Goal: Task Accomplishment & Management: Manage account settings

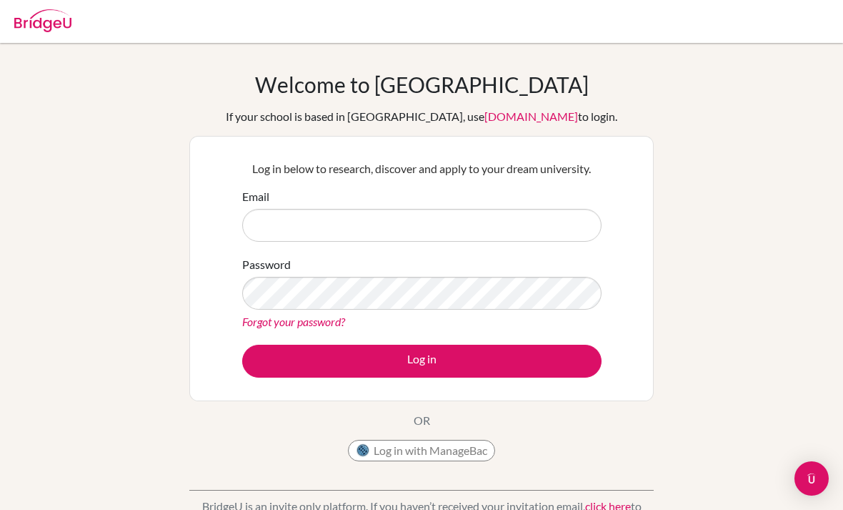
click at [561, 231] on input "Email" at bounding box center [422, 225] width 360 height 33
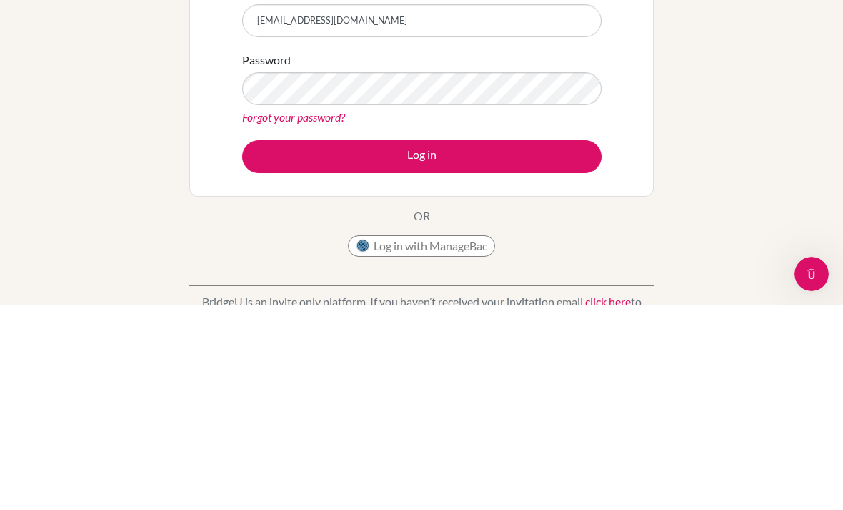
type input "[EMAIL_ADDRESS][DOMAIN_NAME]"
click at [578, 344] on button "Log in" at bounding box center [422, 360] width 360 height 33
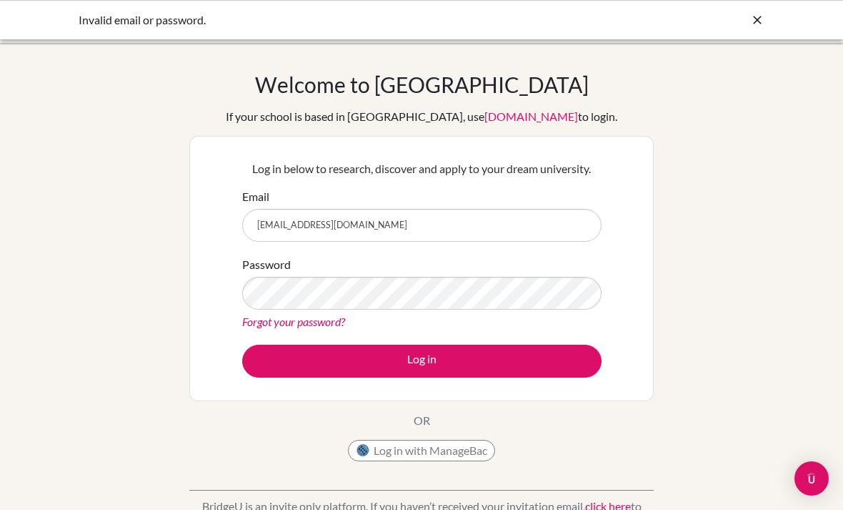
click at [268, 327] on link "Forgot your password?" at bounding box center [293, 321] width 103 height 14
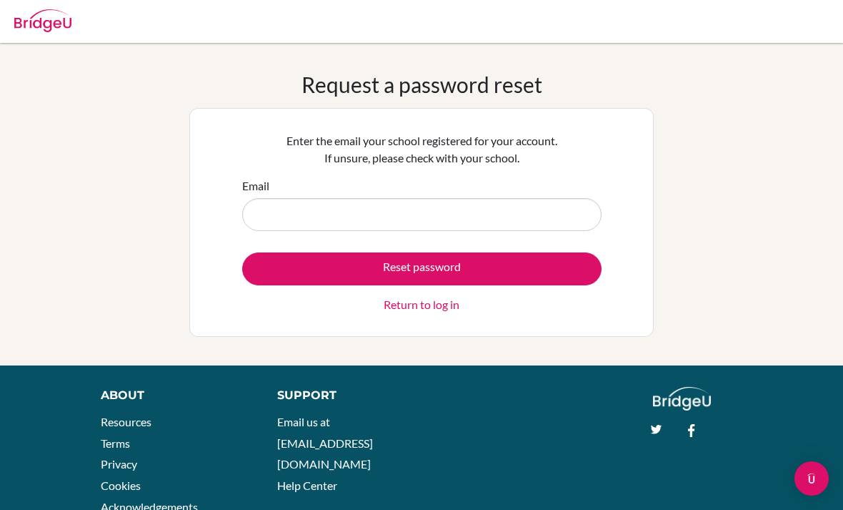
click at [490, 215] on input "Email" at bounding box center [422, 214] width 360 height 33
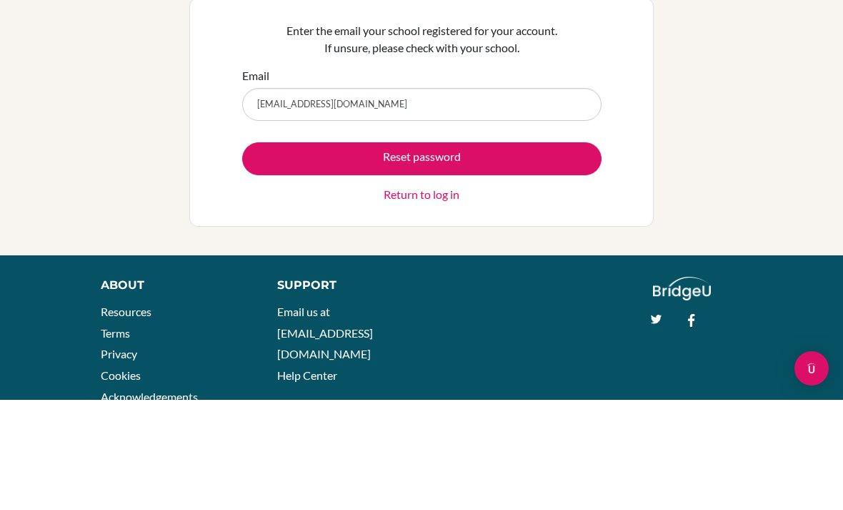
type input "[EMAIL_ADDRESS][DOMAIN_NAME]"
click at [422, 252] on button "Reset password" at bounding box center [422, 268] width 360 height 33
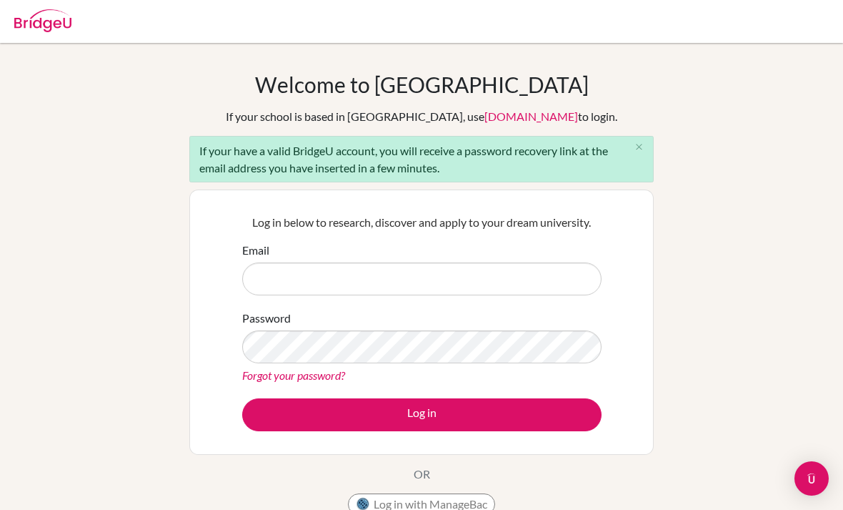
scroll to position [54, 0]
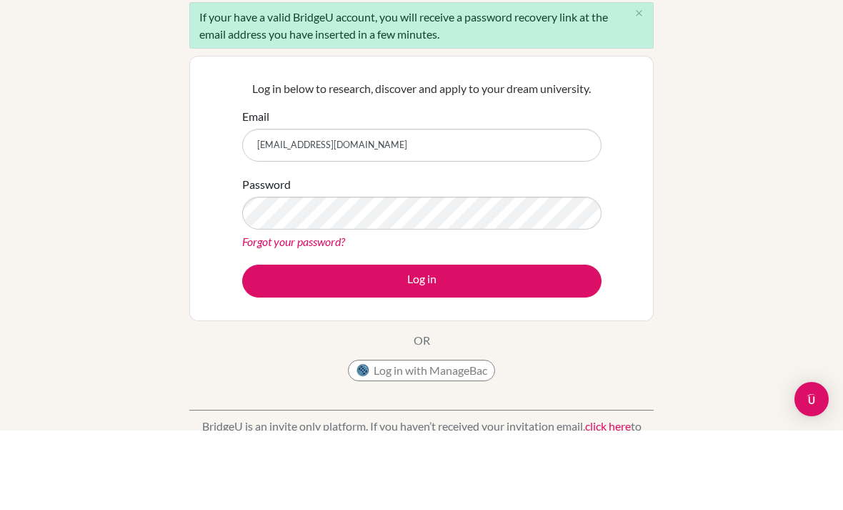
type input "[EMAIL_ADDRESS][DOMAIN_NAME]"
click at [422, 344] on button "Log in" at bounding box center [422, 360] width 360 height 33
click at [75, 172] on div "Welcome to [GEOGRAPHIC_DATA] If your school is based in [GEOGRAPHIC_DATA], use …" at bounding box center [421, 277] width 843 height 521
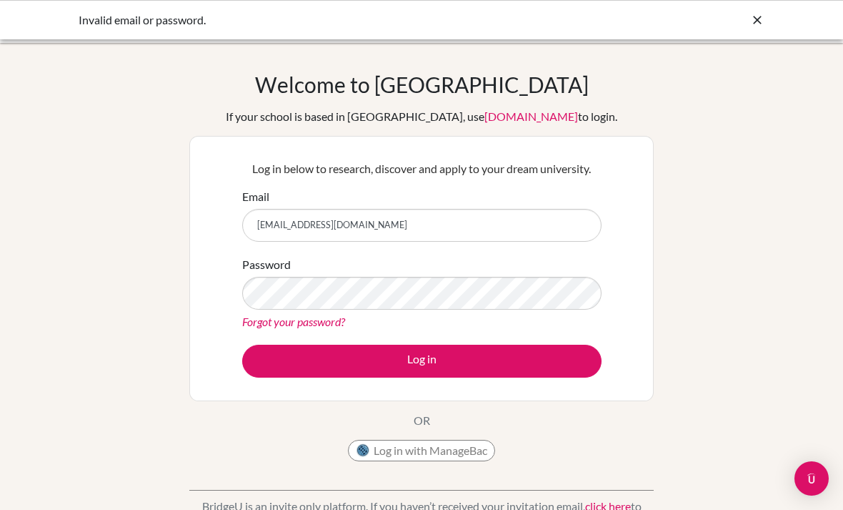
scroll to position [94, 0]
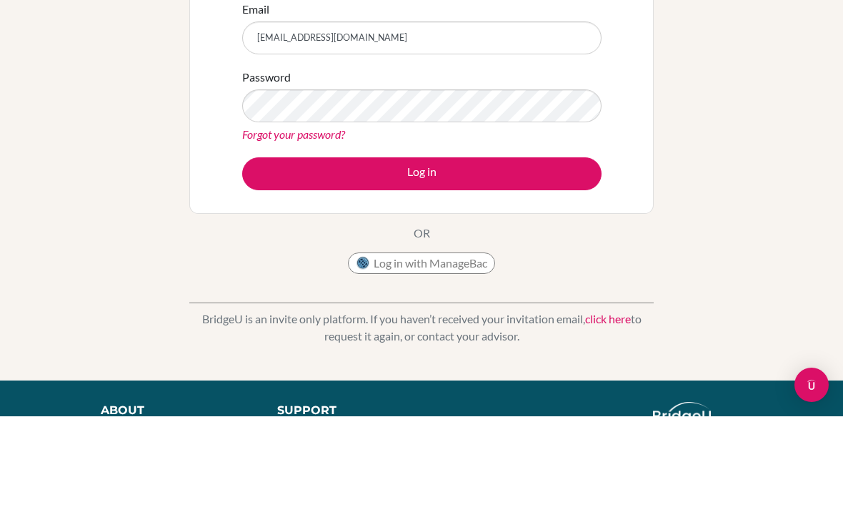
click at [422, 267] on button "Log in" at bounding box center [422, 267] width 360 height 33
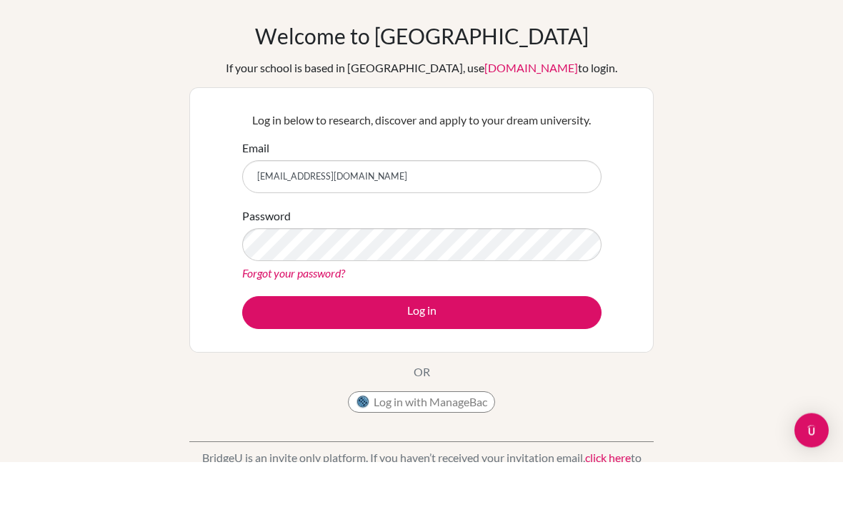
click at [422, 344] on button "Log in" at bounding box center [422, 360] width 360 height 33
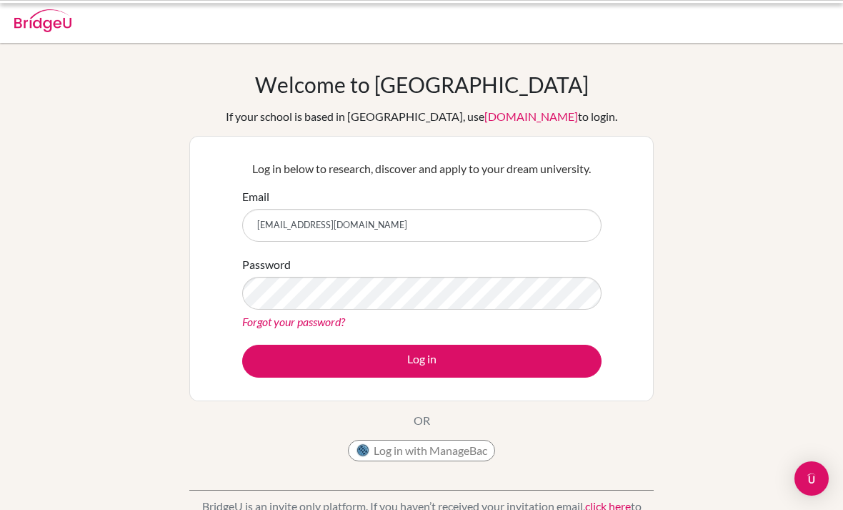
scroll to position [167, 0]
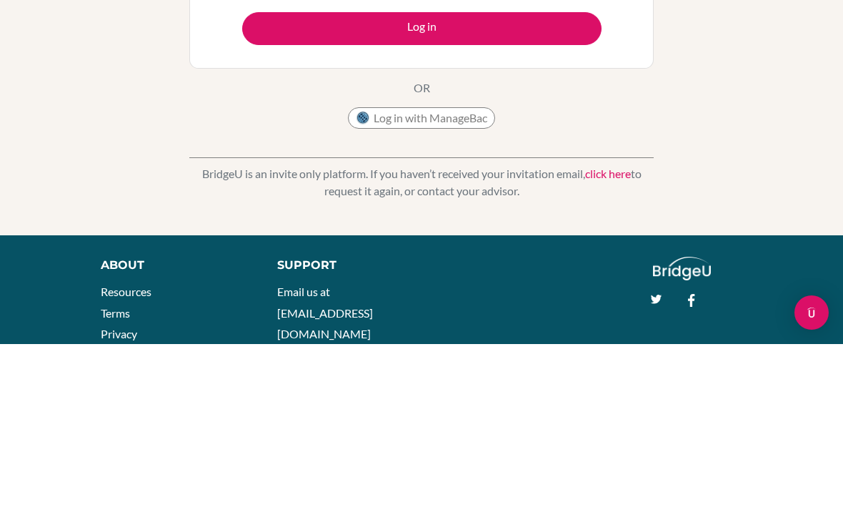
click at [422, 194] on button "Log in" at bounding box center [422, 194] width 360 height 33
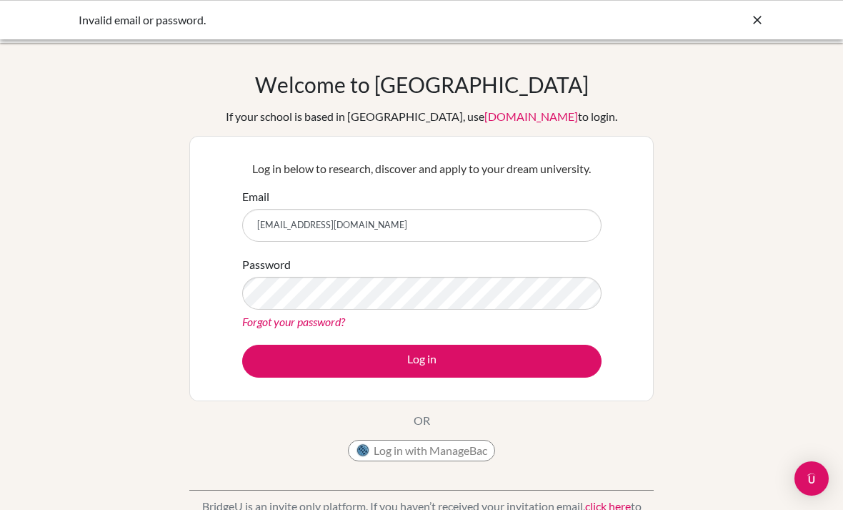
click at [567, 373] on button "Log in" at bounding box center [422, 360] width 360 height 33
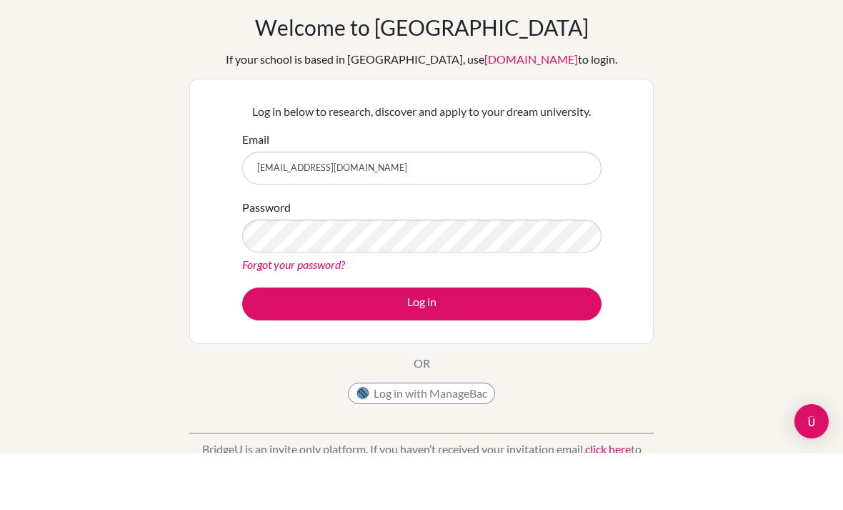
click at [318, 314] on link "Forgot your password?" at bounding box center [293, 321] width 103 height 14
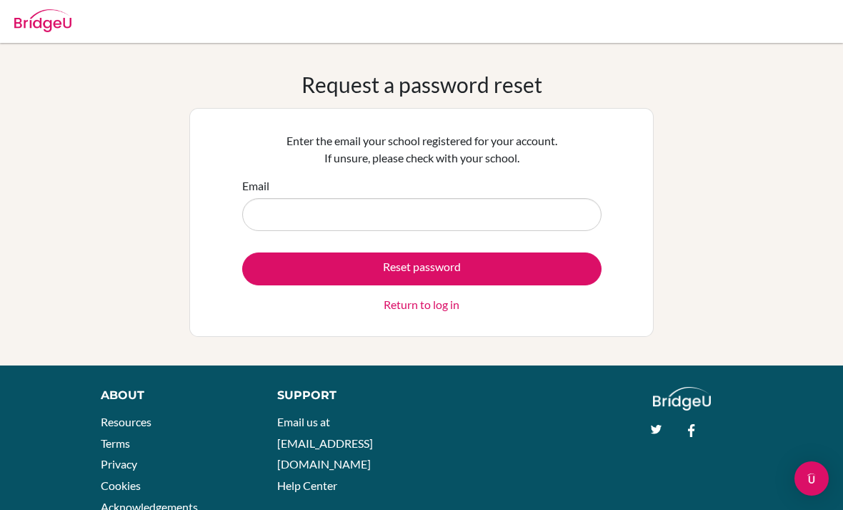
click at [340, 224] on input "Email" at bounding box center [422, 214] width 360 height 33
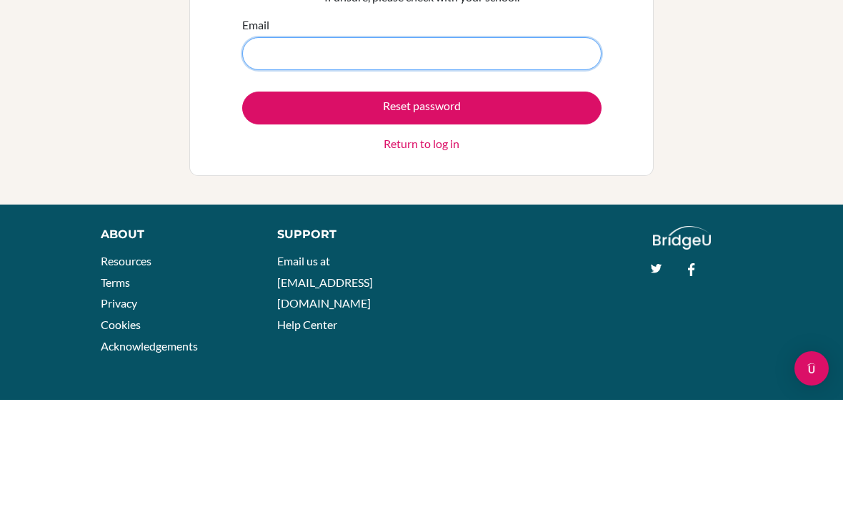
type input "[EMAIL_ADDRESS][DOMAIN_NAME]"
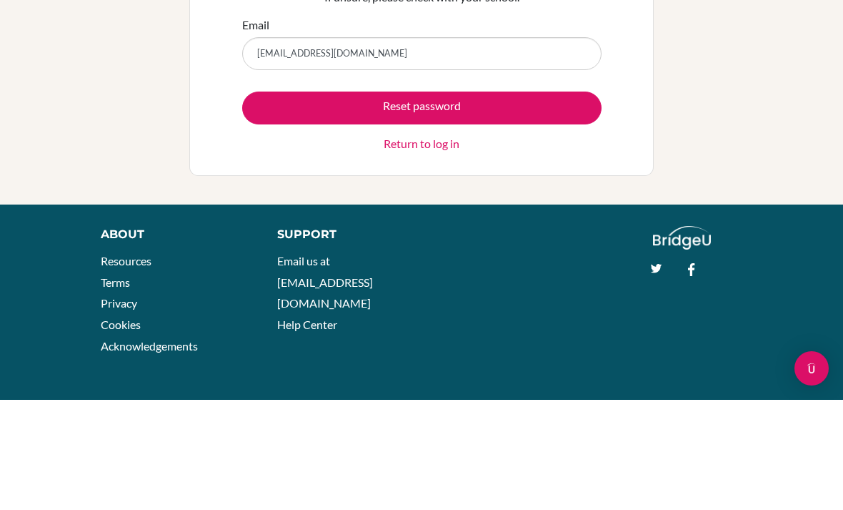
scroll to position [48, 0]
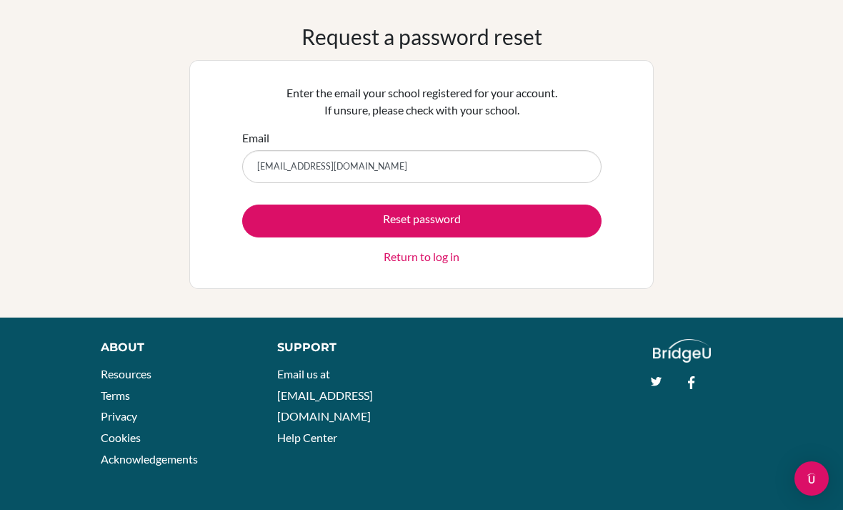
click at [495, 217] on button "Reset password" at bounding box center [422, 220] width 360 height 33
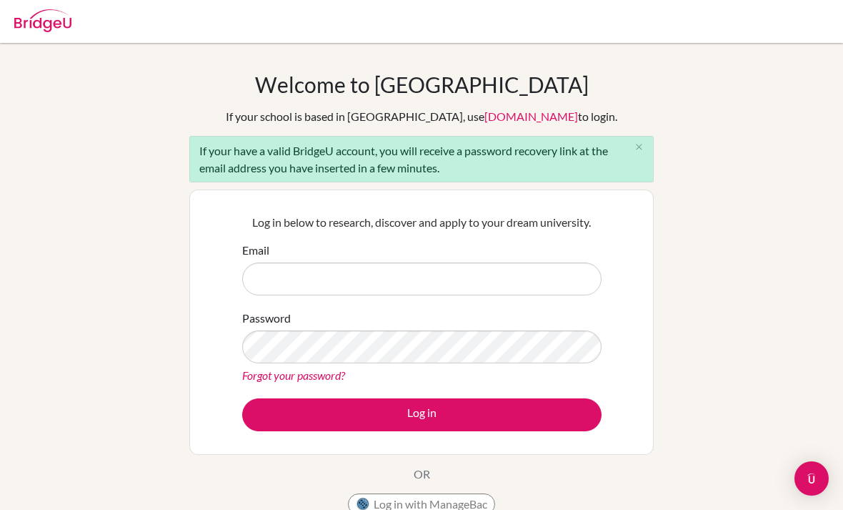
scroll to position [152, 0]
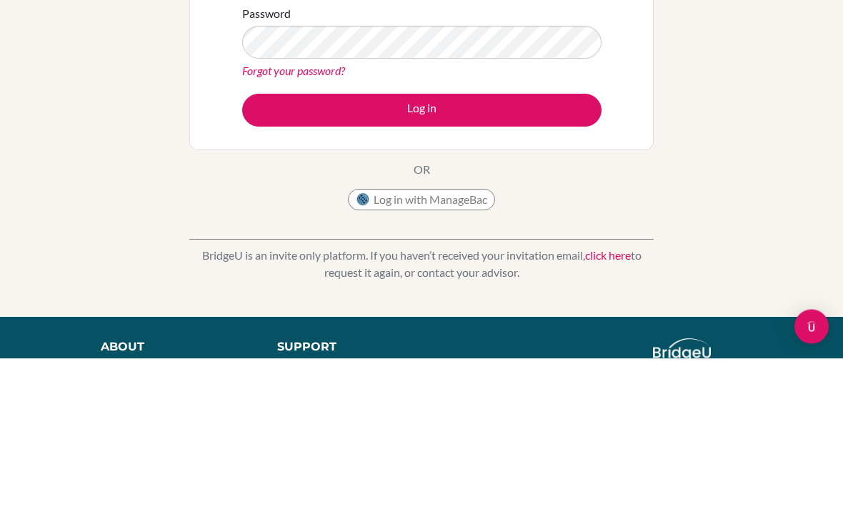
type input "[EMAIL_ADDRESS][DOMAIN_NAME]"
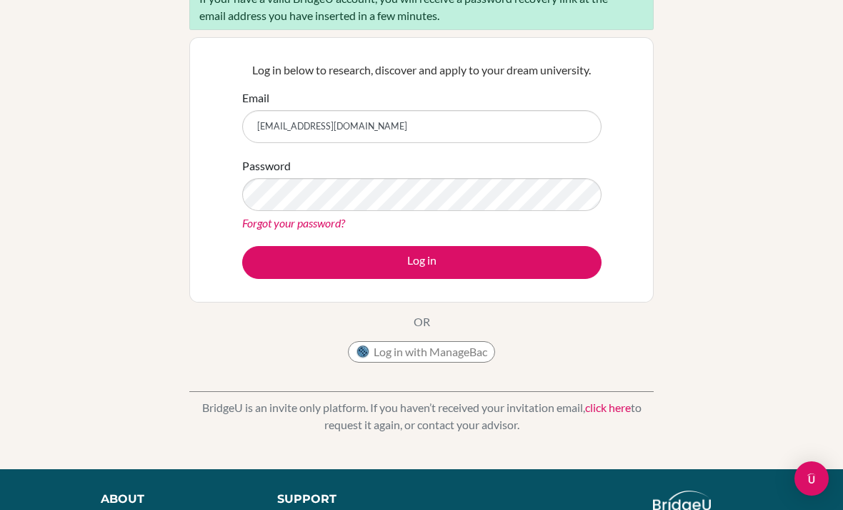
click at [500, 257] on button "Log in" at bounding box center [422, 262] width 360 height 33
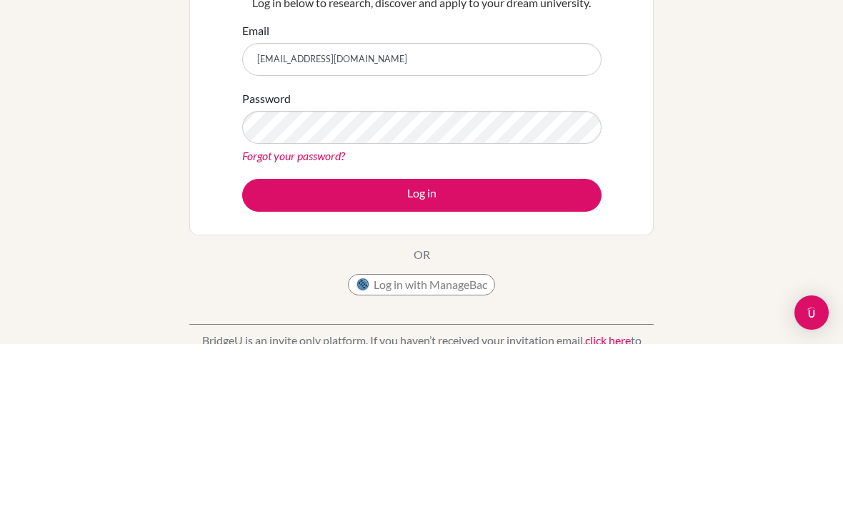
scroll to position [166, 0]
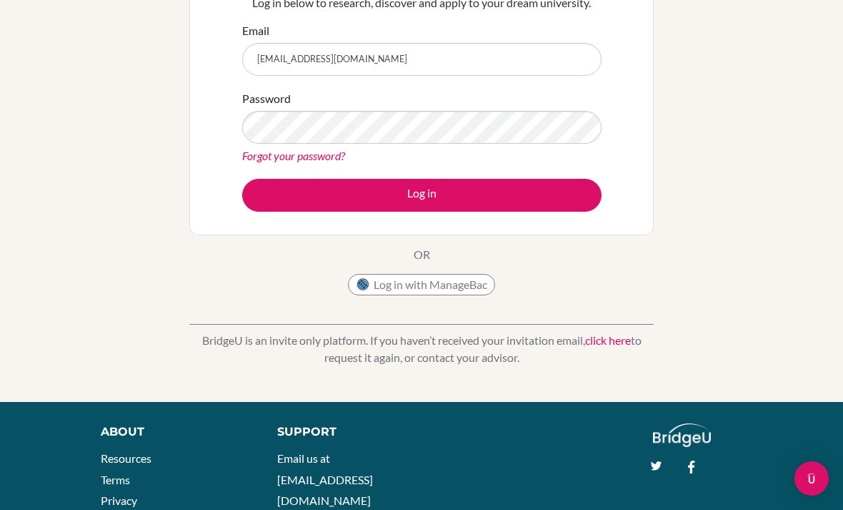
click at [495, 187] on button "Log in" at bounding box center [422, 195] width 360 height 33
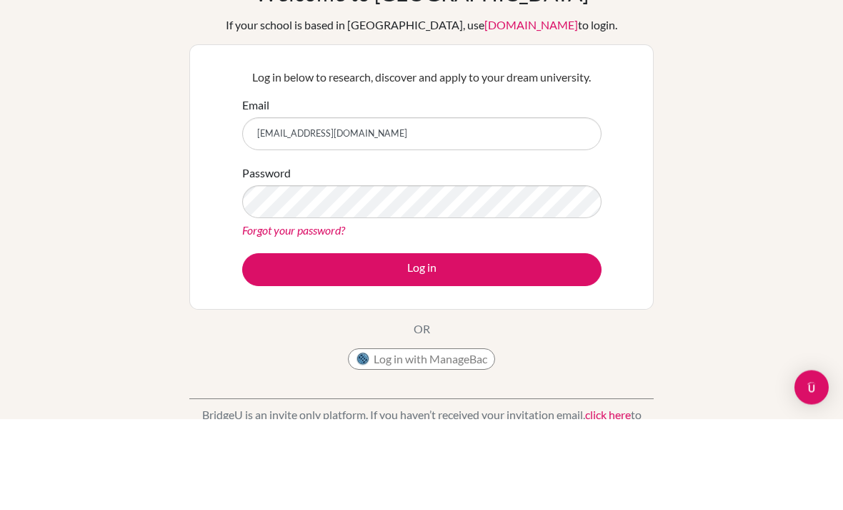
click at [339, 314] on link "Forgot your password?" at bounding box center [293, 321] width 103 height 14
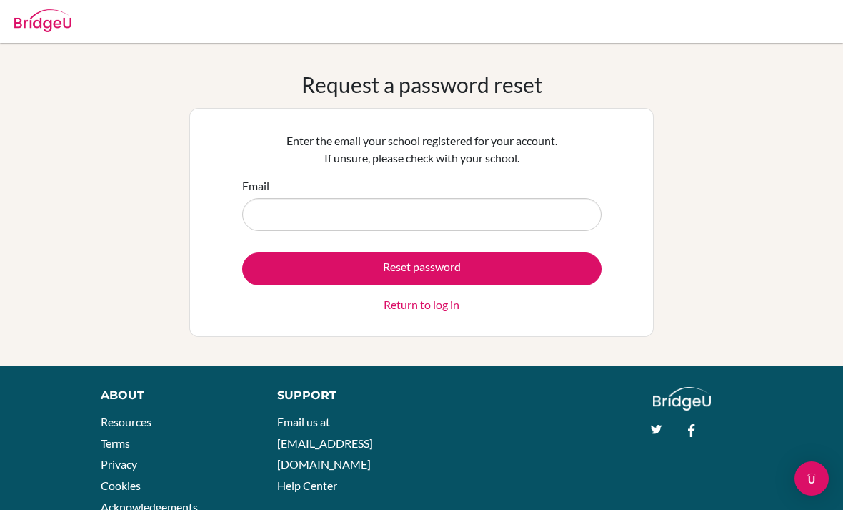
scroll to position [110, 0]
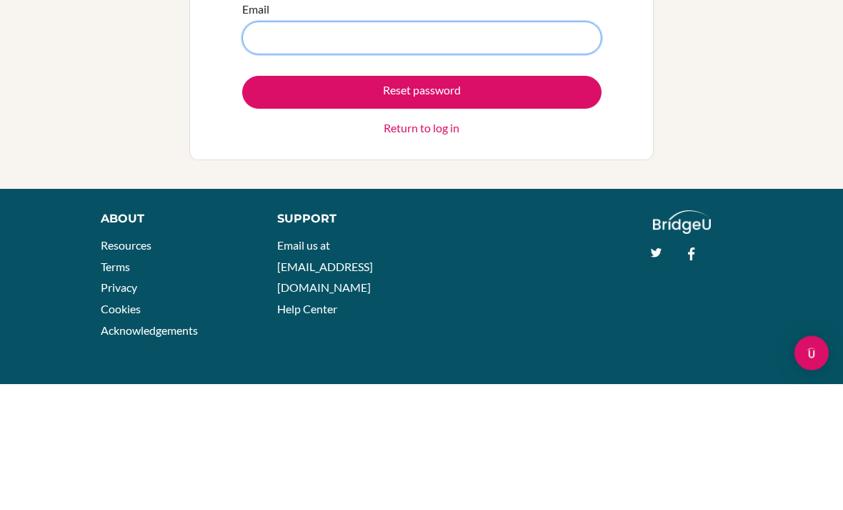
type input "[EMAIL_ADDRESS][DOMAIN_NAME]"
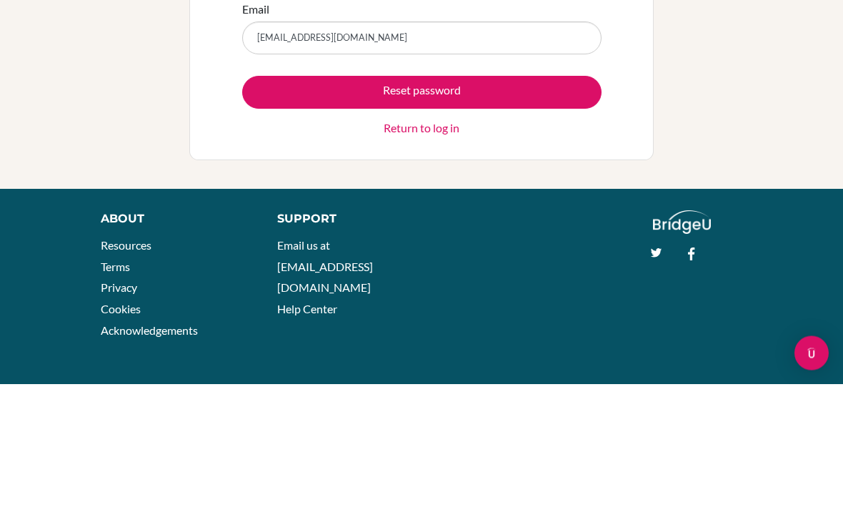
scroll to position [48, 0]
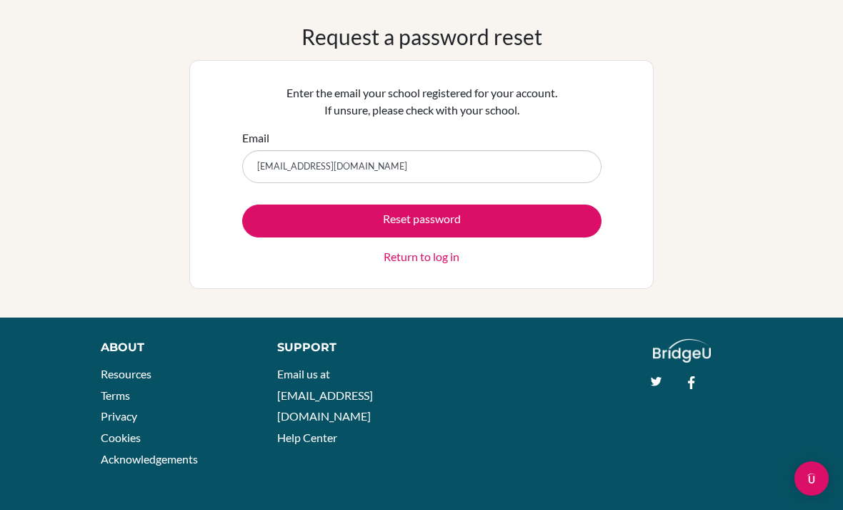
click at [527, 226] on button "Reset password" at bounding box center [422, 220] width 360 height 33
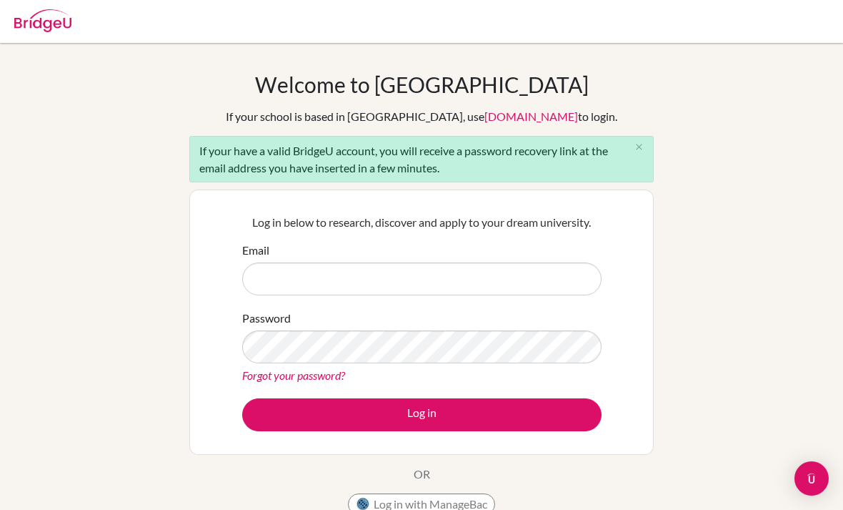
scroll to position [152, 0]
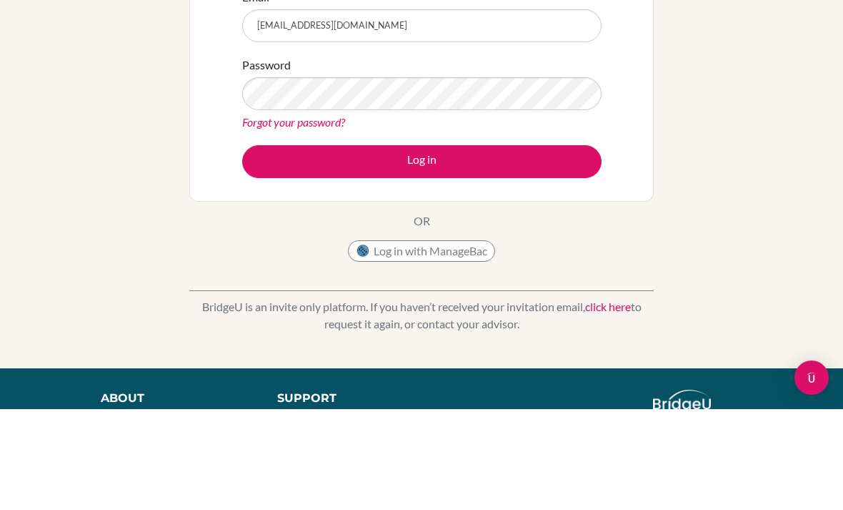
type input "[EMAIL_ADDRESS][DOMAIN_NAME]"
click at [131, 179] on div "Welcome to [GEOGRAPHIC_DATA] If your school is based in [GEOGRAPHIC_DATA], use …" at bounding box center [421, 179] width 843 height 521
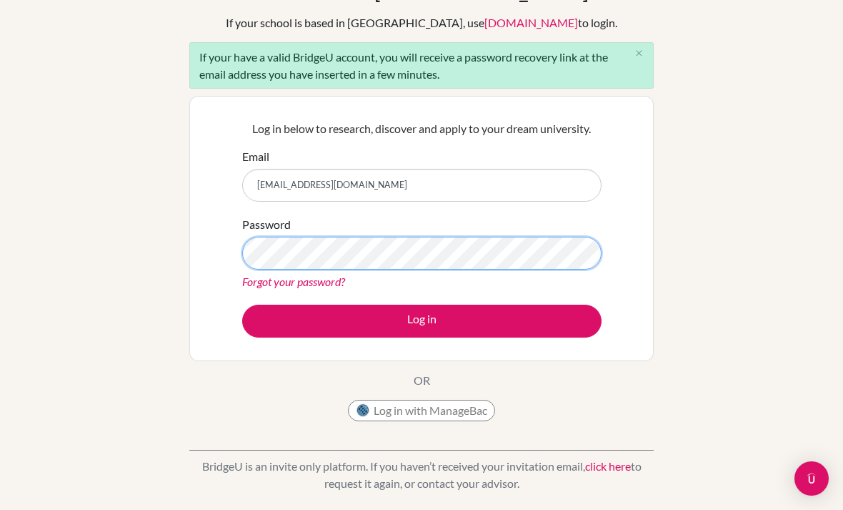
scroll to position [93, 0]
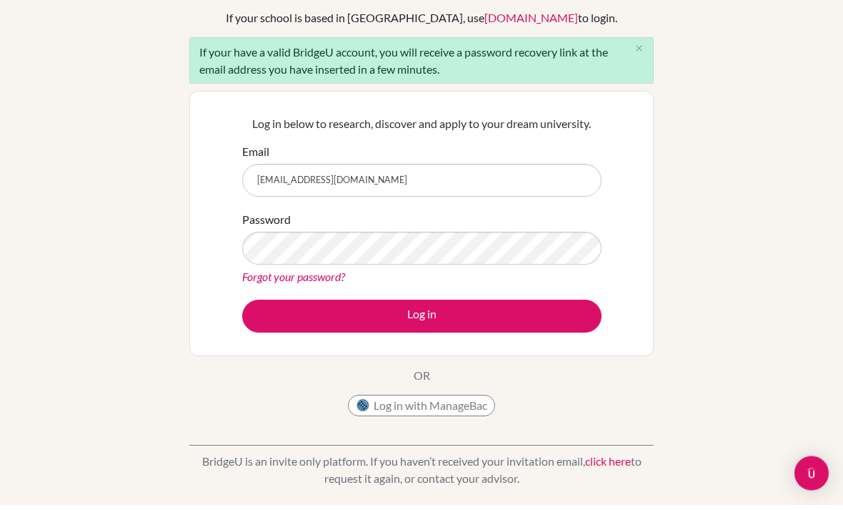
click at [738, 200] on div "Welcome to [GEOGRAPHIC_DATA] If your school is based in [GEOGRAPHIC_DATA], use …" at bounding box center [421, 239] width 843 height 521
click at [271, 307] on button "Log in" at bounding box center [422, 315] width 360 height 33
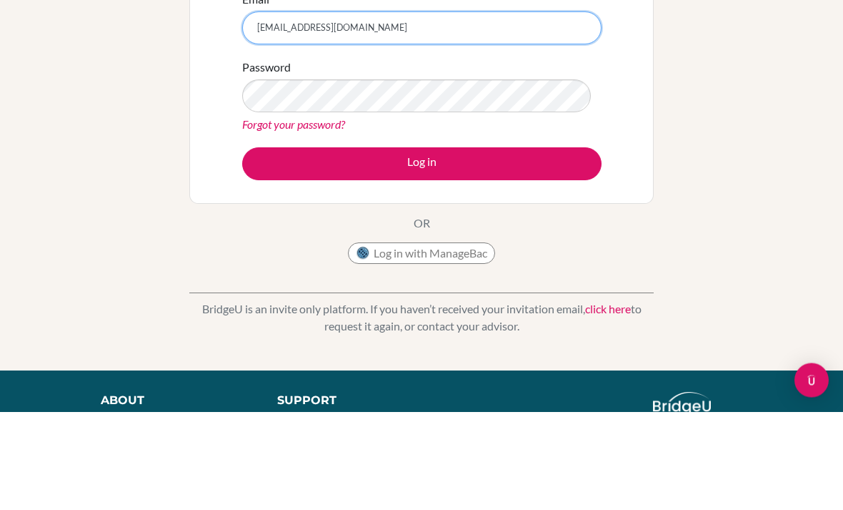
scroll to position [99, 0]
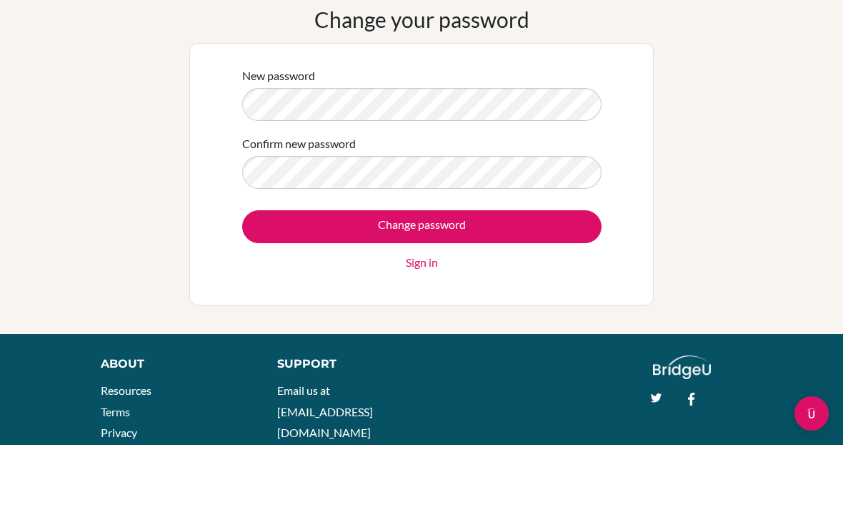
click at [740, 166] on div "Change your password New password Confirm new password Change password Sign in" at bounding box center [421, 220] width 843 height 299
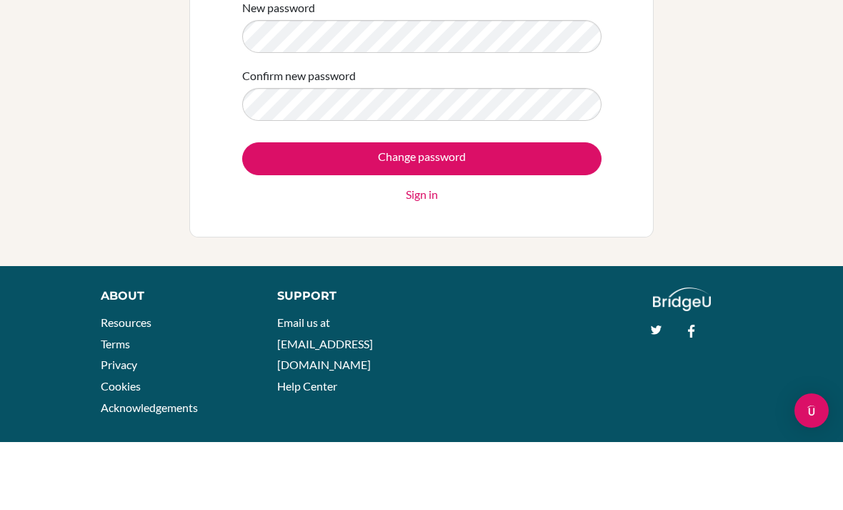
click at [286, 210] on input "Change password" at bounding box center [422, 226] width 360 height 33
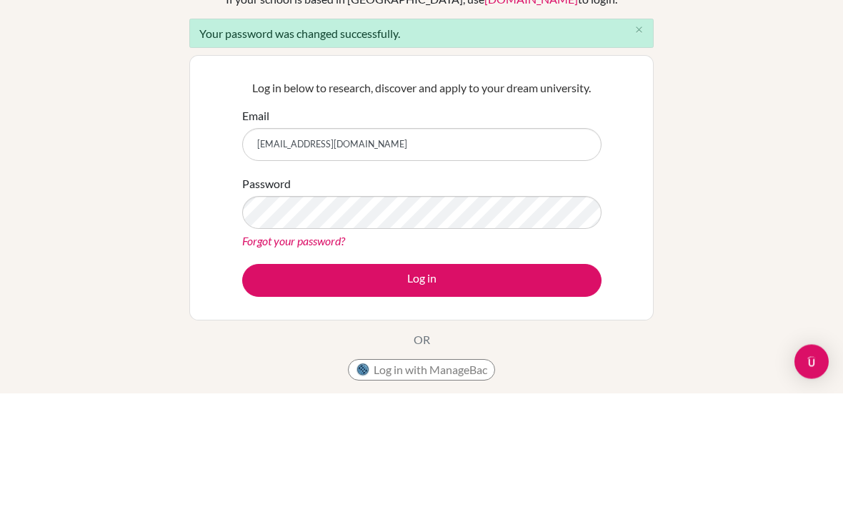
type input "[EMAIL_ADDRESS][DOMAIN_NAME]"
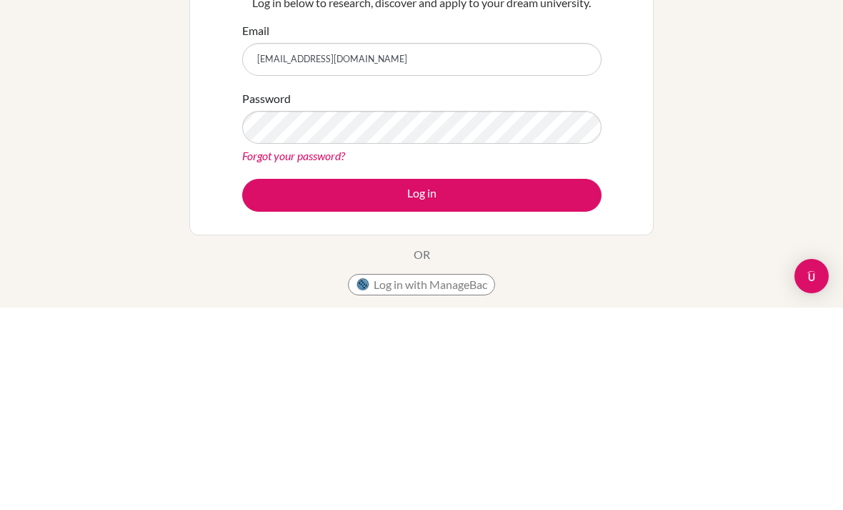
click at [292, 381] on button "Log in" at bounding box center [422, 397] width 360 height 33
